Goal: Task Accomplishment & Management: Manage account settings

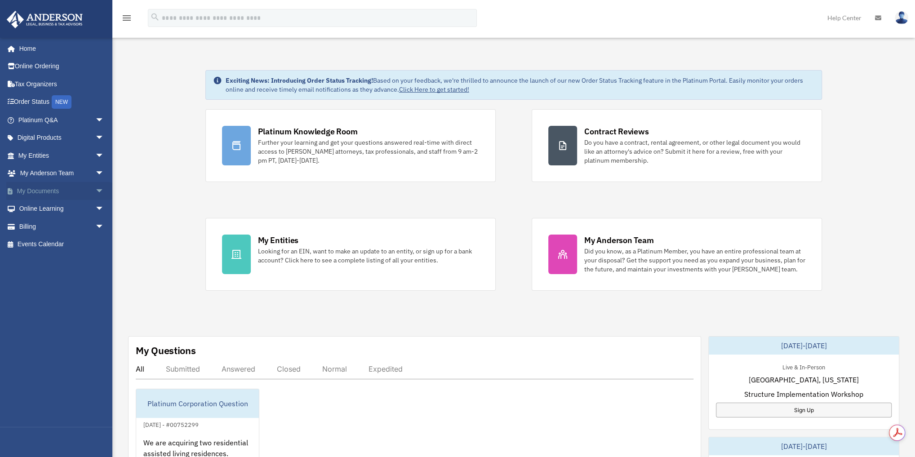
click at [59, 189] on link "My Documents arrow_drop_down" at bounding box center [61, 191] width 111 height 18
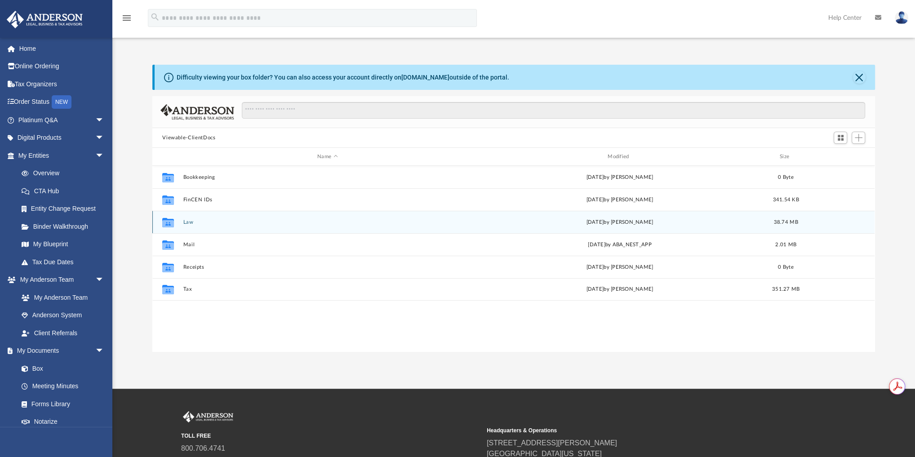
scroll to position [199, 716]
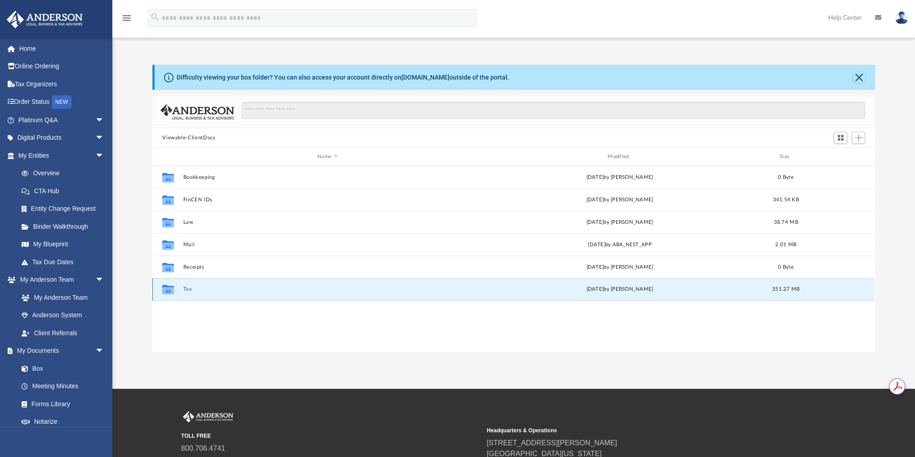
click at [186, 288] on button "Tax" at bounding box center [327, 289] width 288 height 6
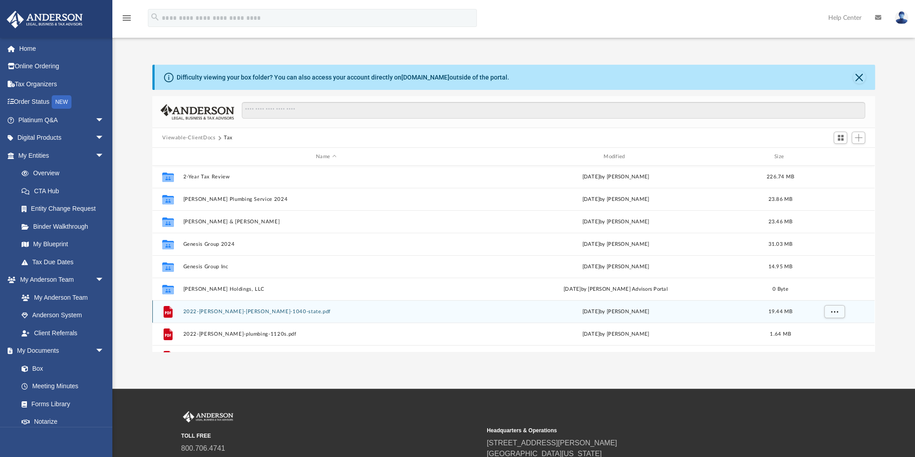
scroll to position [0, 0]
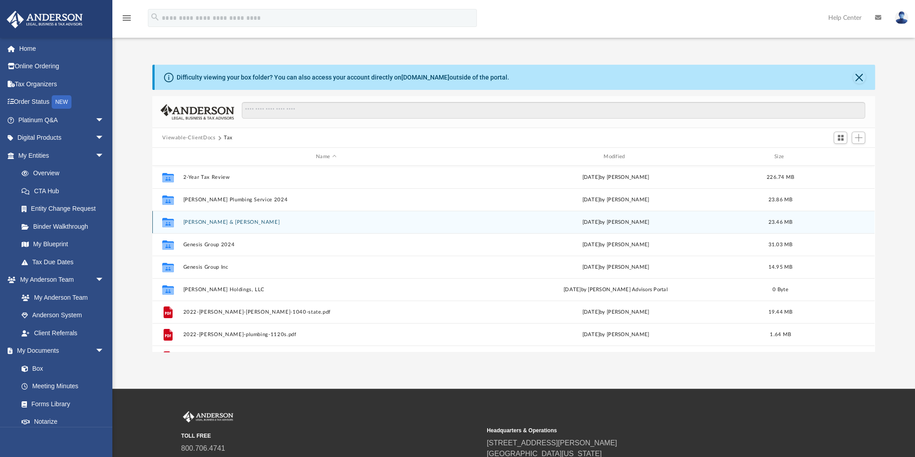
click at [209, 221] on button "Carlson, Terri & Edward" at bounding box center [326, 222] width 286 height 6
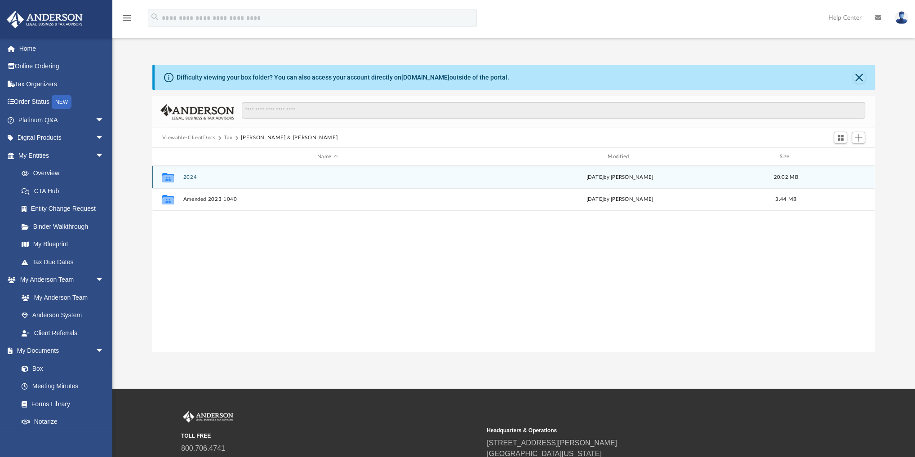
click at [191, 176] on button "2024" at bounding box center [327, 177] width 288 height 6
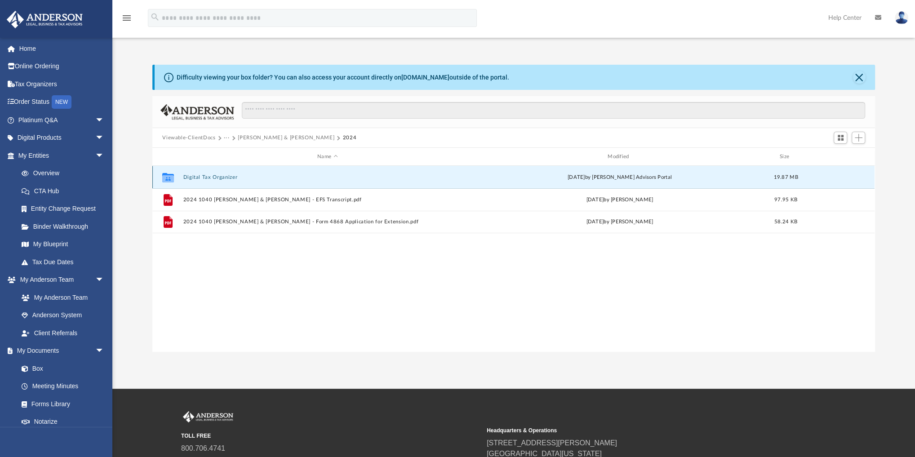
click at [194, 177] on button "Digital Tax Organizer" at bounding box center [327, 177] width 288 height 6
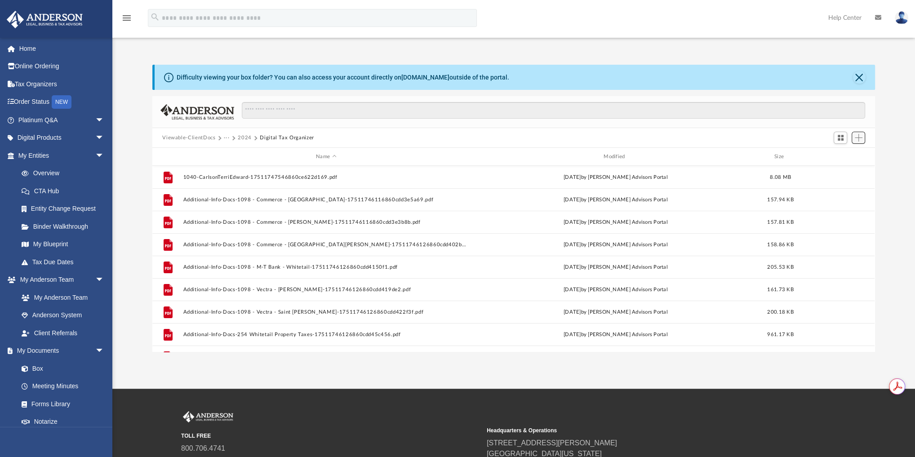
click at [860, 136] on span "Add" at bounding box center [858, 138] width 8 height 8
click at [845, 156] on li "Upload" at bounding box center [845, 155] width 29 height 9
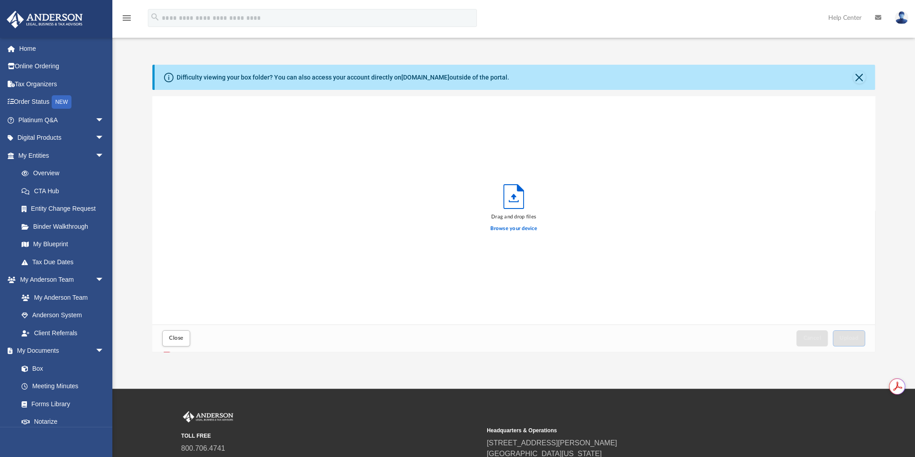
scroll to position [222, 716]
click at [847, 335] on span "Upload" at bounding box center [848, 337] width 19 height 5
click at [853, 339] on span "Upload" at bounding box center [848, 337] width 19 height 5
